Goal: Task Accomplishment & Management: Use online tool/utility

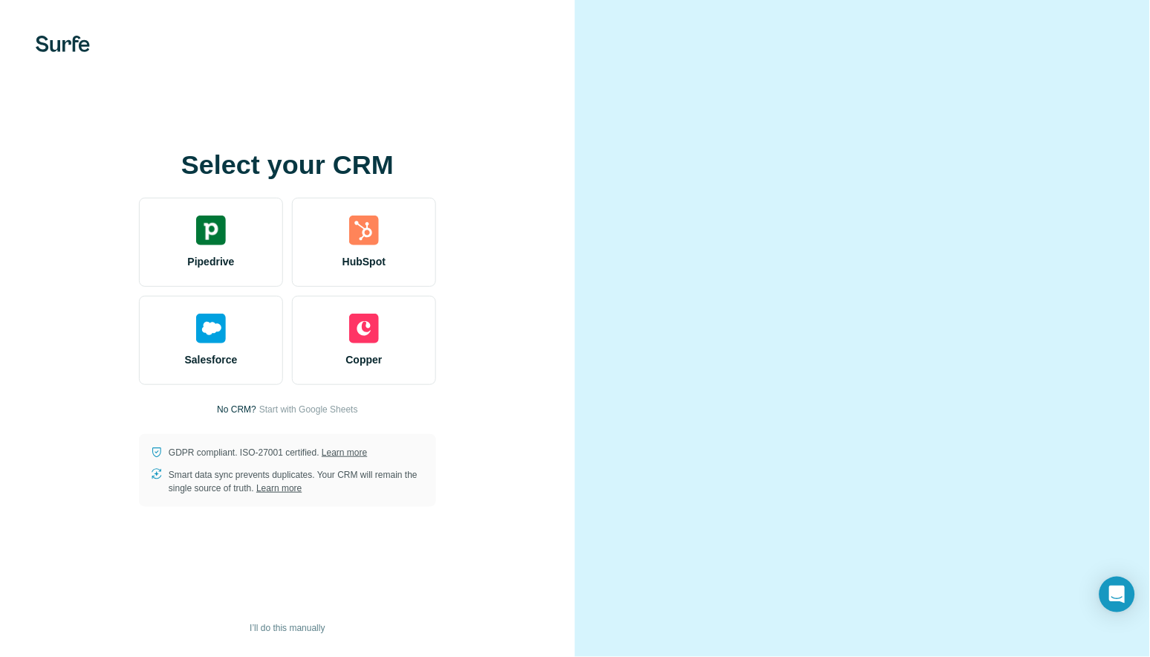
click at [131, 52] on div at bounding box center [287, 44] width 575 height 16
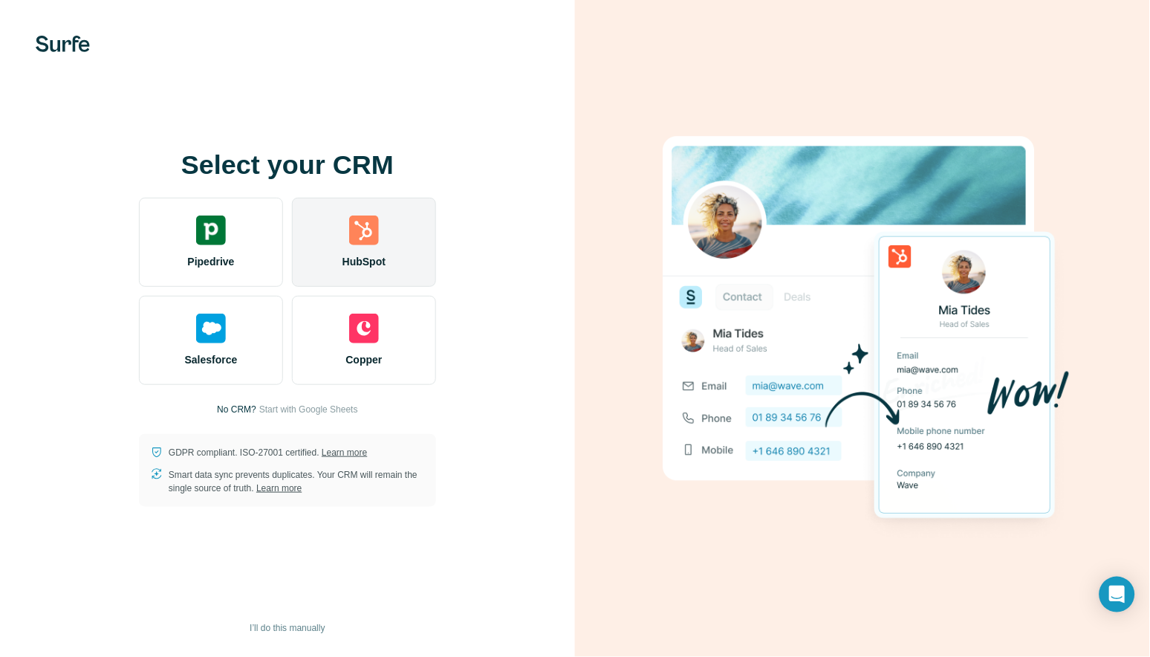
click at [351, 240] on img at bounding box center [364, 230] width 30 height 30
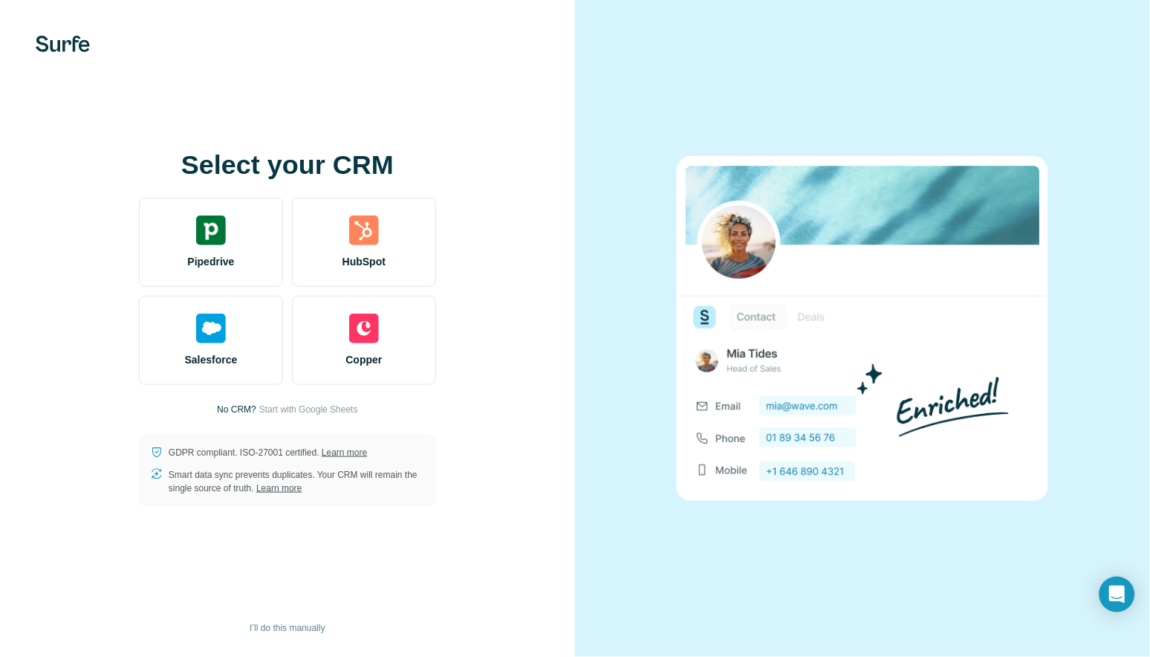
click at [107, 99] on div "Select your CRM Pipedrive HubSpot Salesforce Copper No CRM? Start with Google S…" at bounding box center [287, 328] width 575 height 657
click at [135, 101] on div "Select your CRM Pipedrive HubSpot Salesforce Copper No CRM? Start with Google S…" at bounding box center [287, 328] width 575 height 657
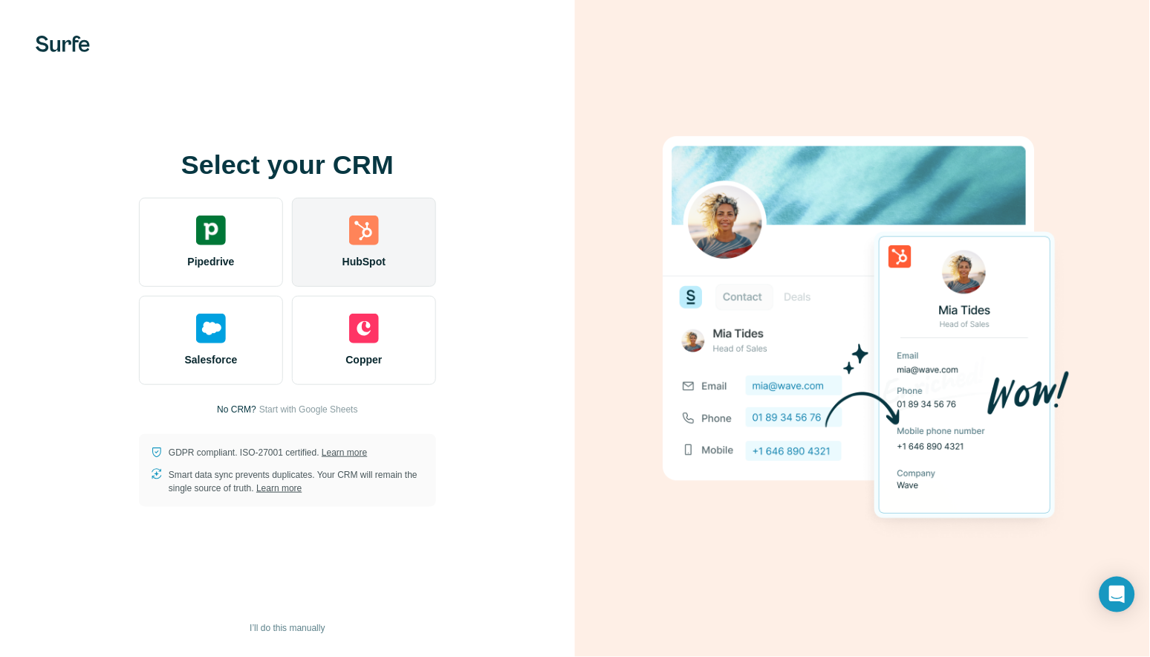
click at [354, 235] on img at bounding box center [364, 230] width 30 height 30
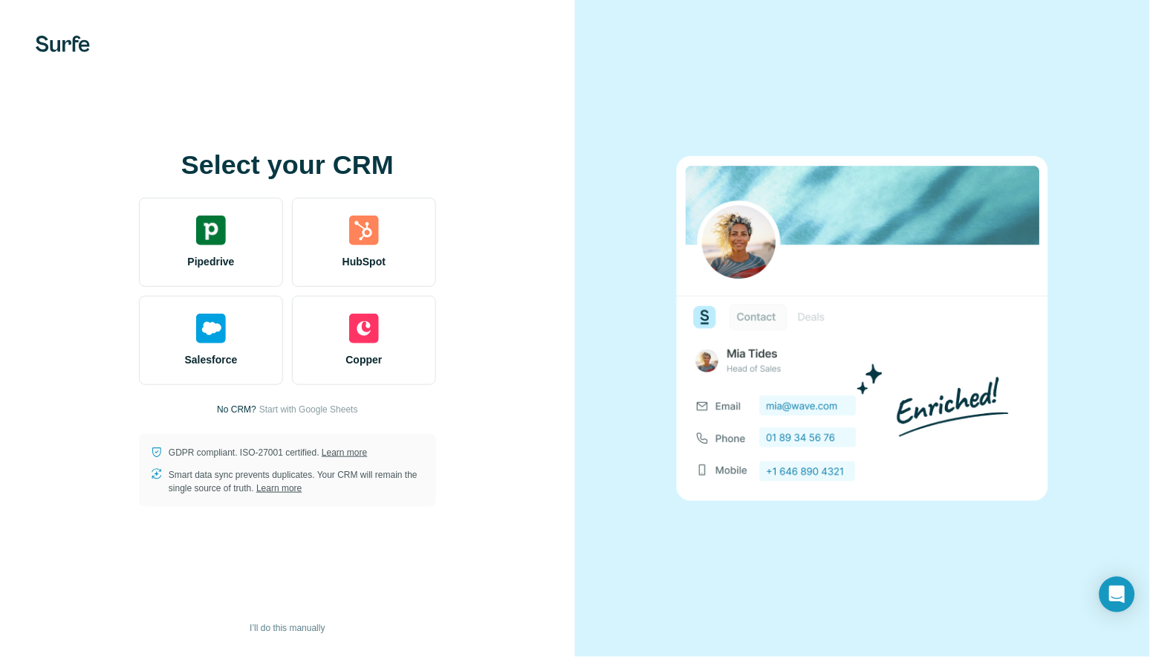
click at [13, 16] on div "Select your CRM Pipedrive HubSpot Salesforce Copper No CRM? Start with Google S…" at bounding box center [287, 328] width 575 height 657
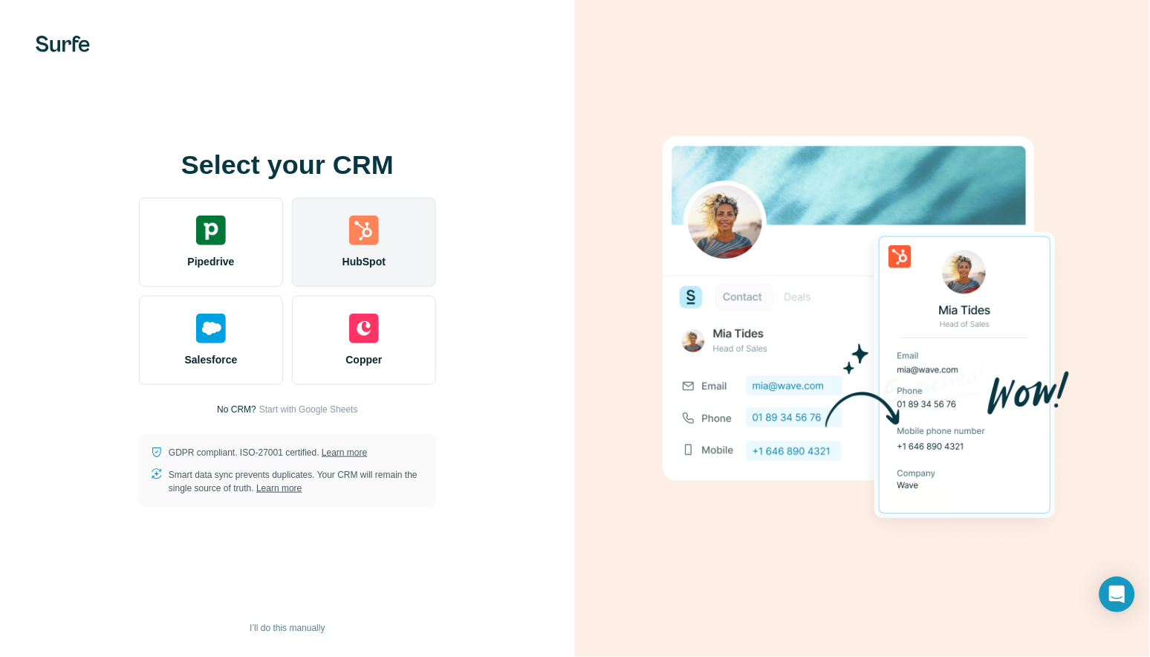
click at [360, 226] on img at bounding box center [364, 230] width 30 height 30
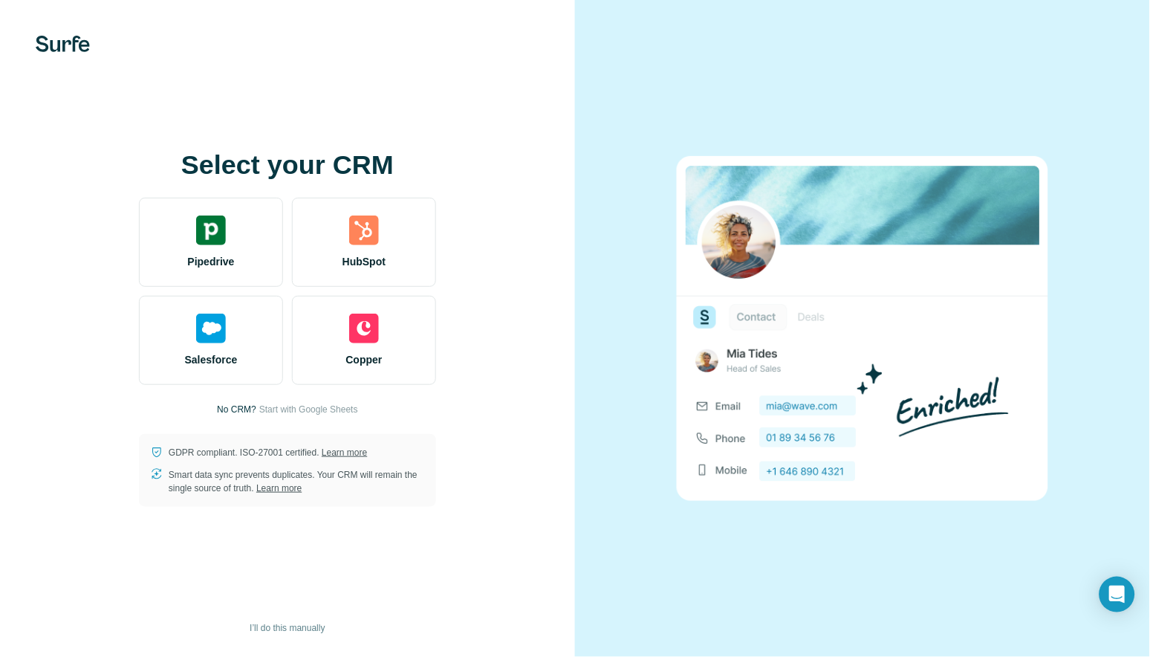
click at [79, 173] on div "Select your CRM Pipedrive HubSpot Salesforce Copper No CRM? Start with Google S…" at bounding box center [287, 328] width 515 height 356
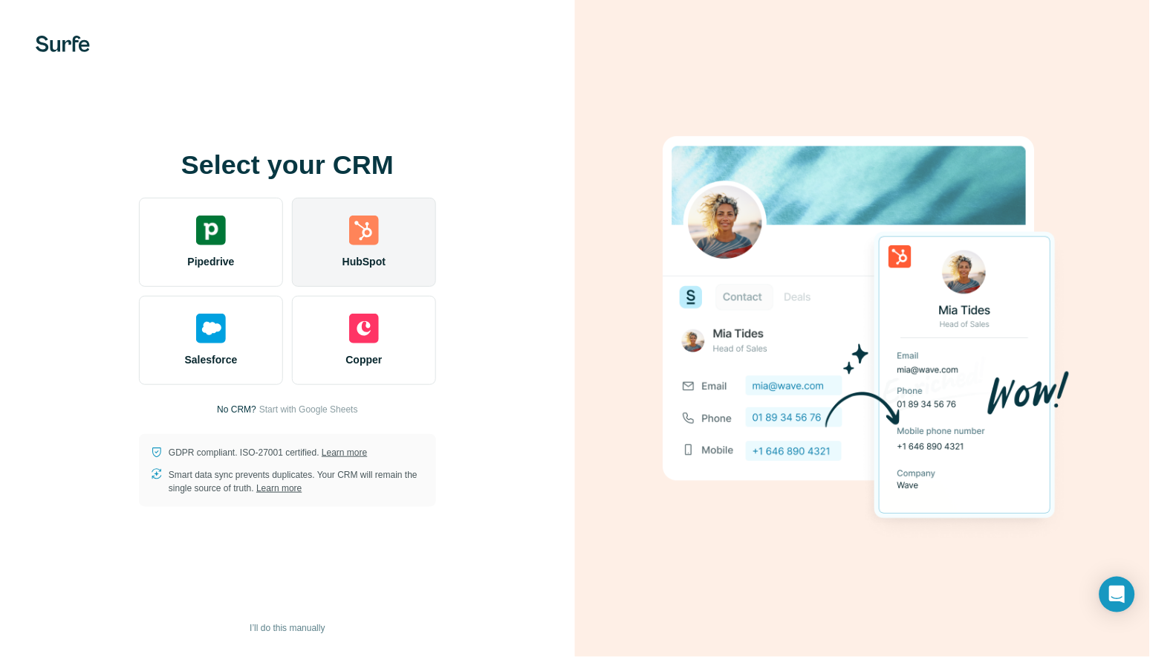
click at [355, 226] on img at bounding box center [364, 230] width 30 height 30
click at [356, 229] on img at bounding box center [364, 230] width 30 height 30
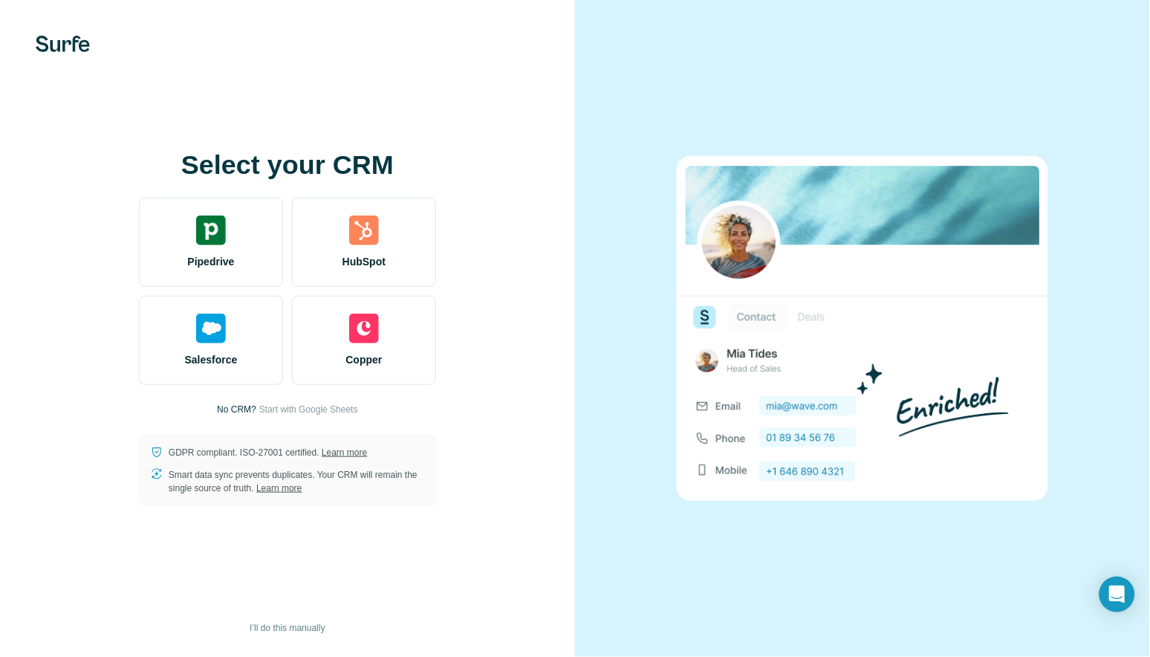
click at [62, 209] on div "Select your CRM Pipedrive HubSpot Salesforce Copper No CRM? Start with Google S…" at bounding box center [287, 328] width 515 height 356
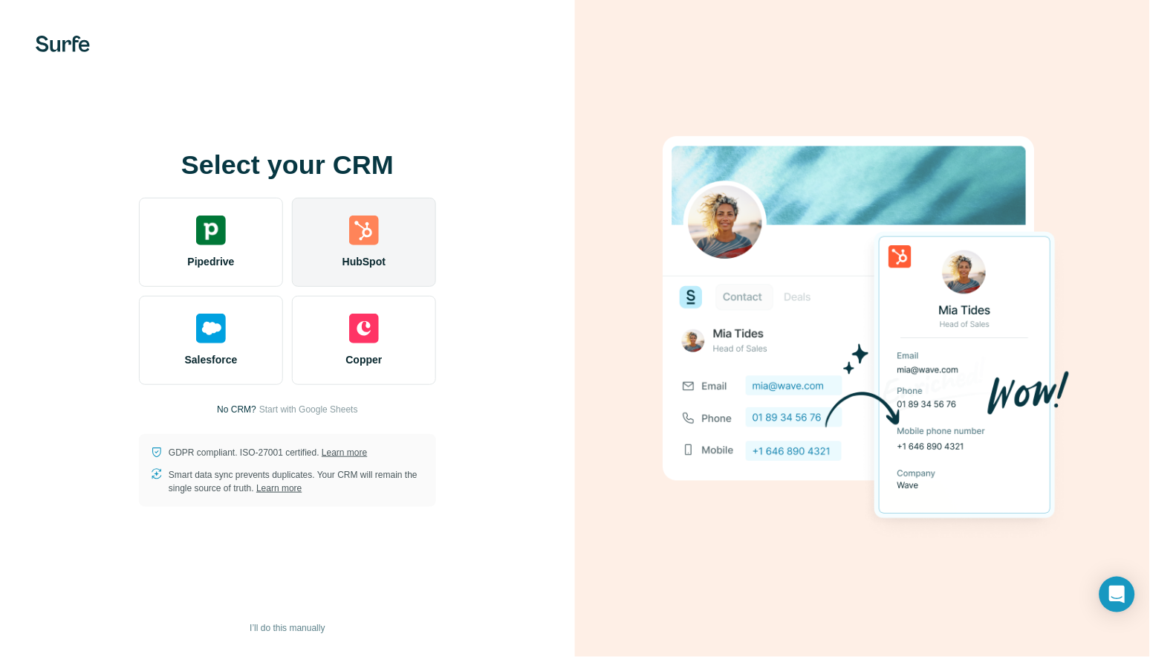
click at [368, 240] on img at bounding box center [364, 230] width 30 height 30
